Goal: Information Seeking & Learning: Obtain resource

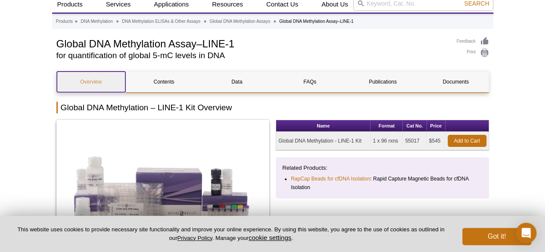
click at [93, 82] on link "Overview" at bounding box center [91, 82] width 69 height 21
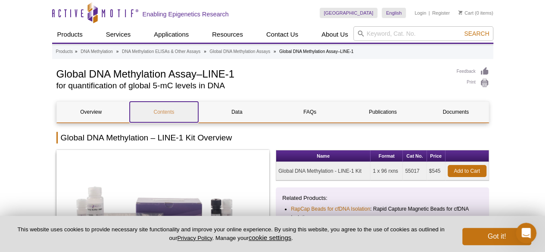
click at [159, 114] on link "Contents" at bounding box center [164, 112] width 69 height 21
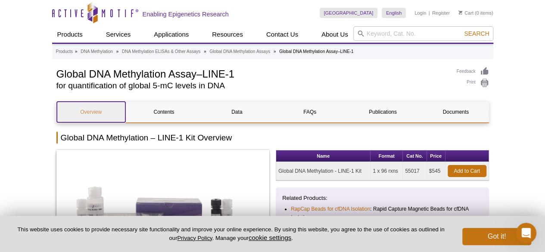
click at [94, 110] on link "Overview" at bounding box center [91, 112] width 69 height 21
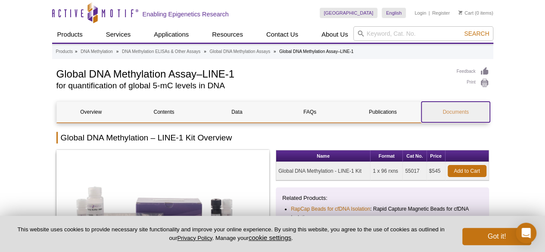
click at [462, 110] on link "Documents" at bounding box center [455, 112] width 69 height 21
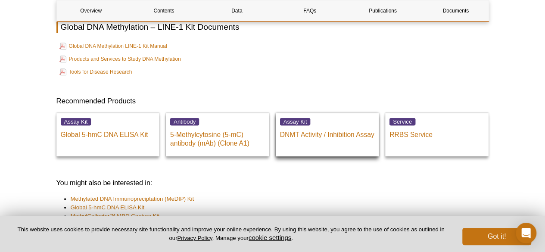
scroll to position [1765, 0]
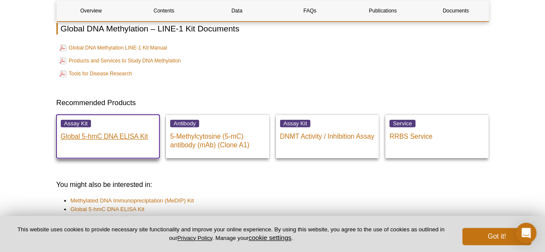
click at [102, 140] on p "Global 5-hmC DNA ELISA Kit" at bounding box center [108, 134] width 95 height 13
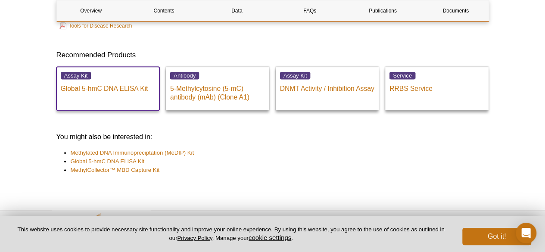
scroll to position [1850, 0]
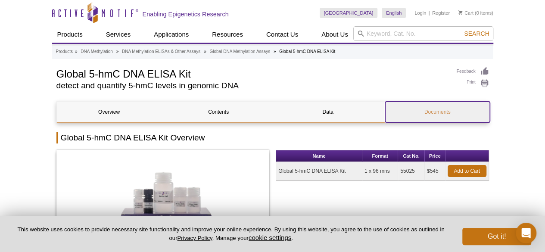
click at [443, 114] on link "Documents" at bounding box center [437, 112] width 105 height 21
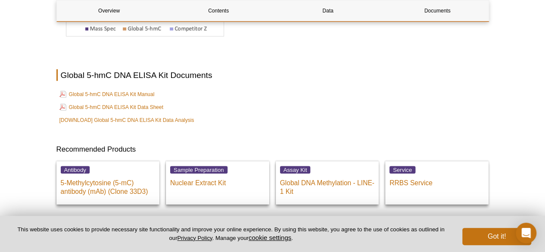
scroll to position [1163, 0]
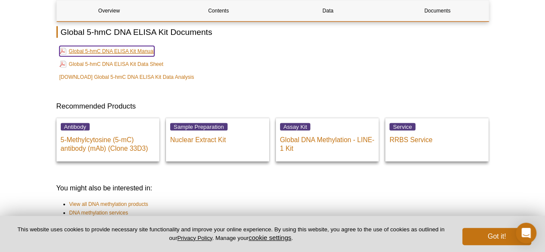
click at [117, 48] on link "Global 5-hmC DNA ELISA Kit Manual" at bounding box center [106, 51] width 95 height 10
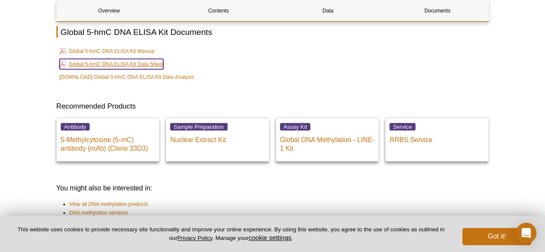
click at [140, 66] on link "Global 5-hmC DNA ELISA Kit Data Sheet" at bounding box center [111, 64] width 104 height 10
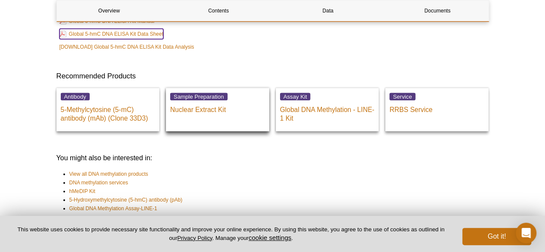
scroll to position [1206, 0]
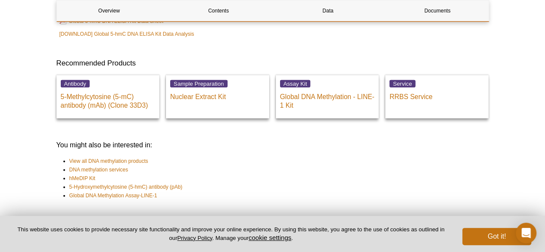
click at [243, 182] on li "hMeDIP Kit" at bounding box center [275, 178] width 412 height 9
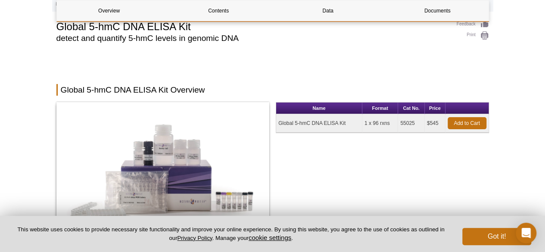
scroll to position [129, 0]
